Goal: Task Accomplishment & Management: Use online tool/utility

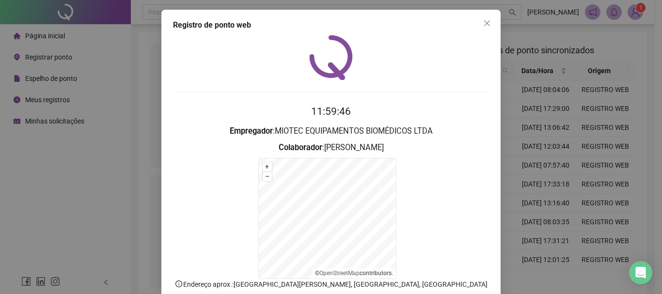
scroll to position [60, 0]
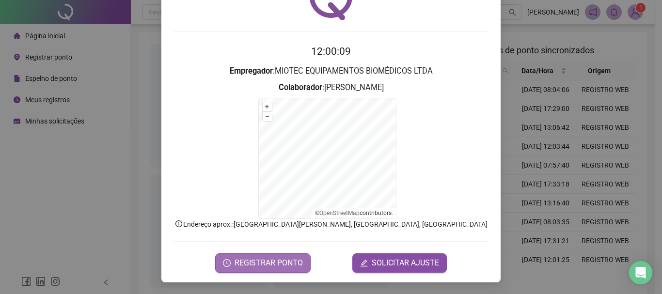
click at [264, 262] on span "REGISTRAR PONTO" at bounding box center [268, 263] width 68 height 12
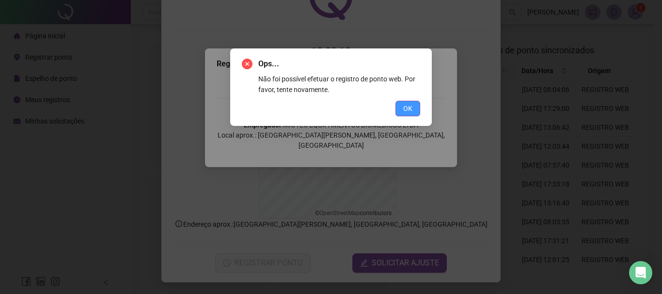
click at [407, 114] on button "OK" at bounding box center [407, 108] width 25 height 15
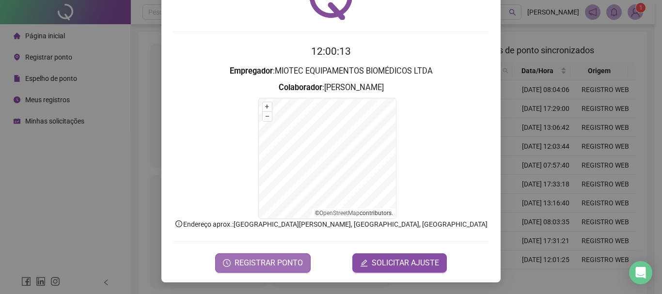
click at [283, 272] on button "REGISTRAR PONTO" at bounding box center [262, 262] width 95 height 19
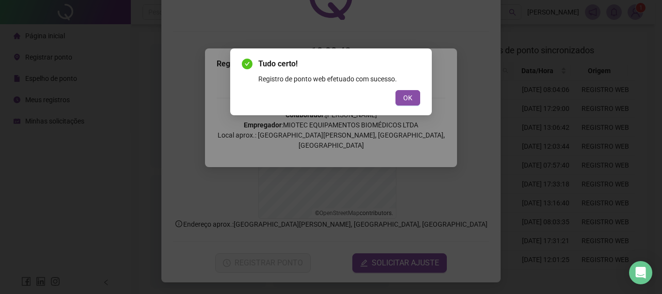
click at [410, 97] on span "OK" at bounding box center [407, 97] width 9 height 11
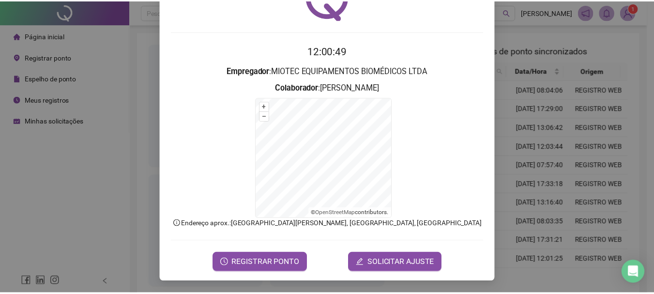
scroll to position [0, 0]
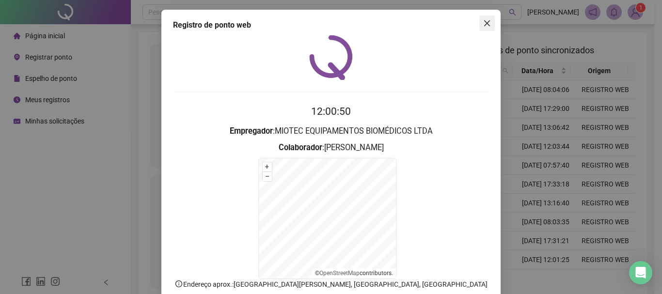
click at [483, 23] on icon "close" at bounding box center [487, 23] width 8 height 8
